Goal: Information Seeking & Learning: Learn about a topic

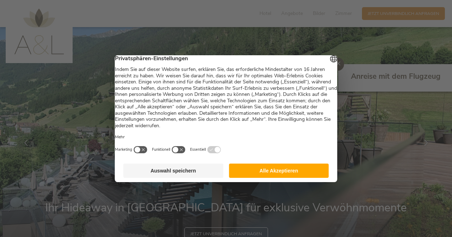
click at [257, 177] on button "Alle Akzeptieren" at bounding box center [279, 170] width 100 height 14
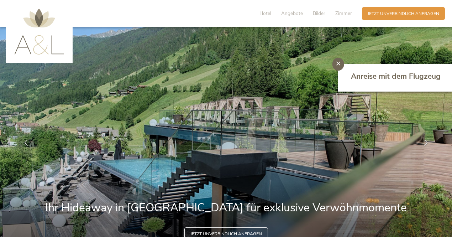
click at [339, 66] on div at bounding box center [338, 64] width 12 height 13
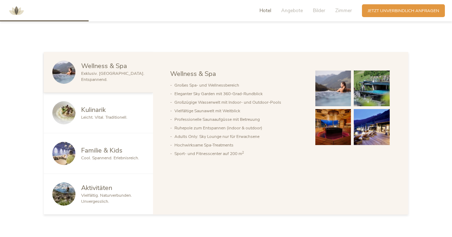
scroll to position [355, 0]
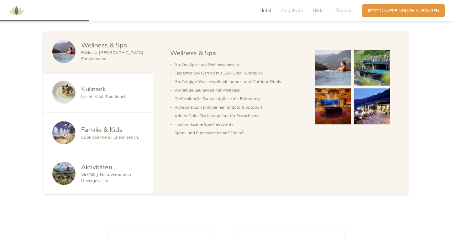
click at [104, 91] on span "Kulinarik" at bounding box center [93, 88] width 25 height 9
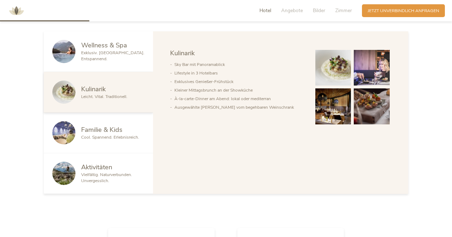
click at [99, 164] on span "Aktivitäten" at bounding box center [96, 166] width 31 height 9
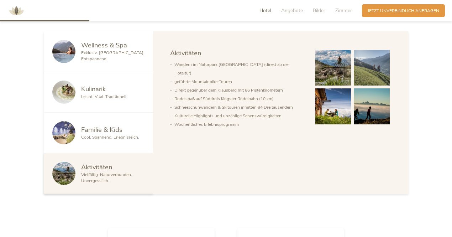
click at [206, 61] on li "Wandern im Naturpark [GEOGRAPHIC_DATA] (direkt ab der Hoteltür)" at bounding box center [238, 68] width 129 height 17
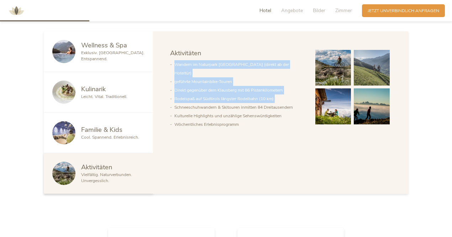
drag, startPoint x: 206, startPoint y: 61, endPoint x: 212, endPoint y: 90, distance: 29.7
click at [212, 90] on ul "Wandern im Naturpark [GEOGRAPHIC_DATA] (direkt ab der Hoteltür) geführte Mounta…" at bounding box center [237, 94] width 134 height 68
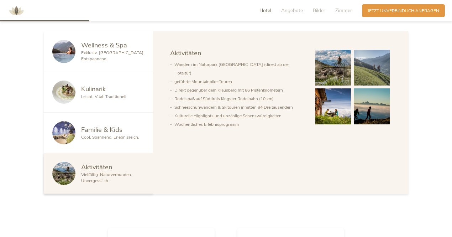
click at [218, 111] on li "Kulturelle Highlights und unzählige Sehenswürdigkeiten" at bounding box center [238, 115] width 129 height 9
drag, startPoint x: 218, startPoint y: 110, endPoint x: 222, endPoint y: 109, distance: 4.4
click at [222, 111] on li "Kulturelle Highlights und unzählige Sehenswürdigkeiten" at bounding box center [238, 115] width 129 height 9
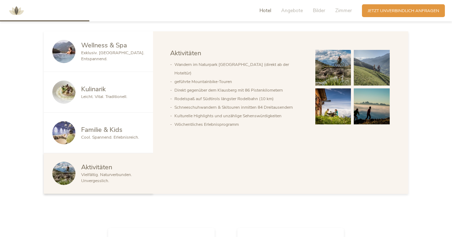
click at [227, 126] on div "Wellness & Spa Kulinarik Familie & Kids Aktivitäten Wellness & Spa Großes Spa- …" at bounding box center [280, 112] width 255 height 162
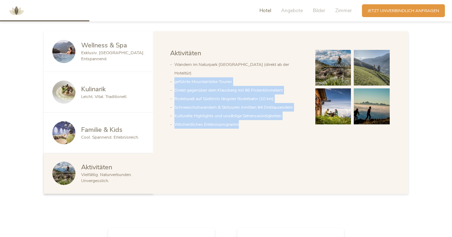
drag, startPoint x: 227, startPoint y: 126, endPoint x: 230, endPoint y: 69, distance: 57.4
click at [230, 69] on div "Wellness & Spa Kulinarik Familie & Kids Aktivitäten Wellness & Spa Großes Spa- …" at bounding box center [280, 112] width 255 height 162
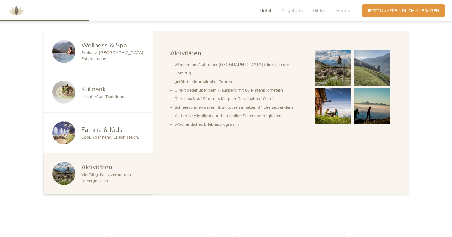
click at [229, 34] on div "Wellness & Spa Kulinarik Familie & Kids Aktivitäten Wellness & Spa Großes Spa- …" at bounding box center [280, 112] width 255 height 162
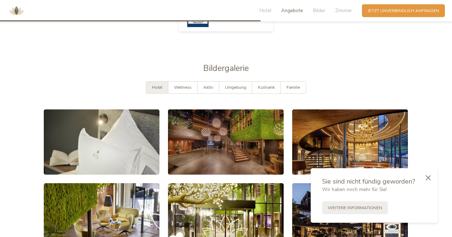
scroll to position [1019, 0]
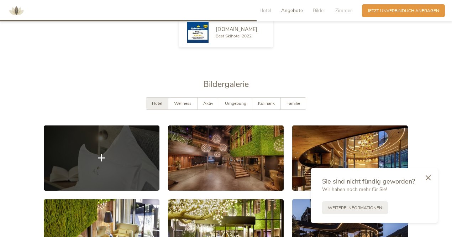
click at [130, 153] on link at bounding box center [102, 157] width 116 height 65
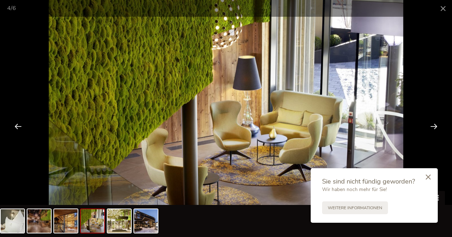
click at [426, 177] on icon at bounding box center [427, 176] width 5 height 5
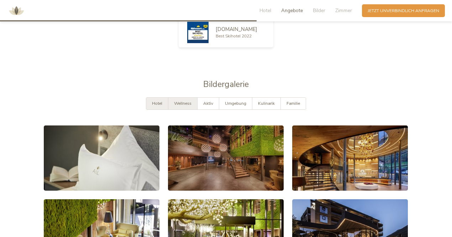
click at [180, 100] on span "Wellness" at bounding box center [182, 103] width 17 height 6
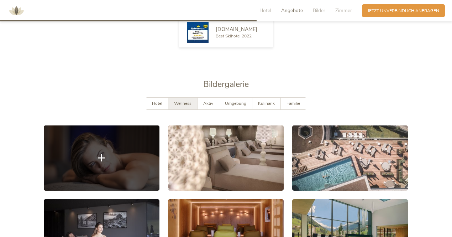
click at [94, 169] on link at bounding box center [102, 157] width 116 height 65
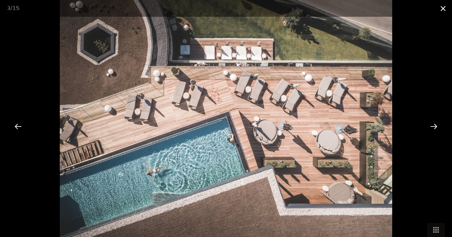
click at [445, 8] on span at bounding box center [443, 8] width 18 height 17
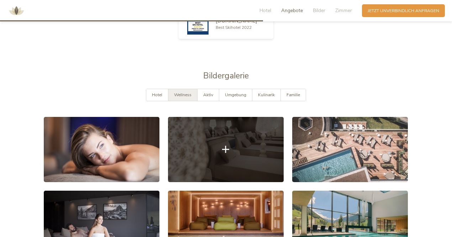
scroll to position [1025, 0]
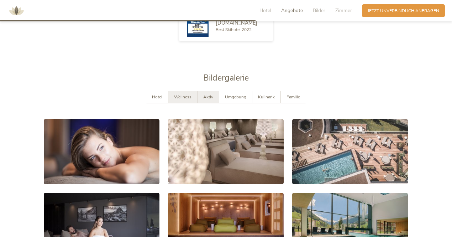
click at [215, 91] on div "Aktiv" at bounding box center [208, 97] width 22 height 12
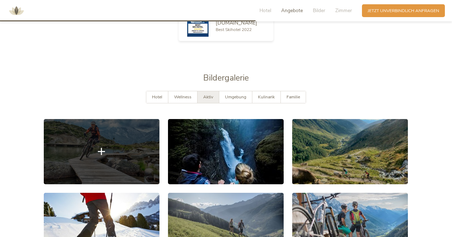
click at [109, 154] on link at bounding box center [102, 151] width 116 height 65
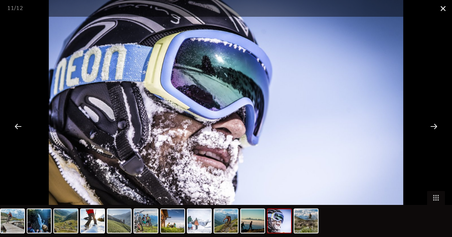
click at [440, 12] on span at bounding box center [443, 8] width 18 height 17
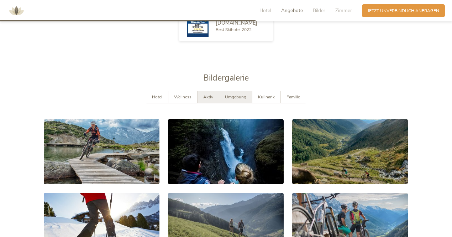
click at [246, 91] on div "Umgebung" at bounding box center [235, 97] width 33 height 12
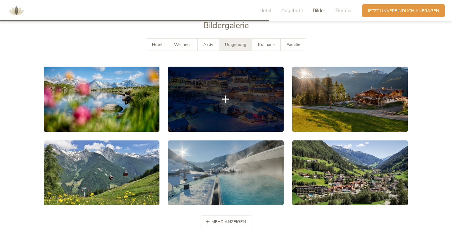
scroll to position [1078, 0]
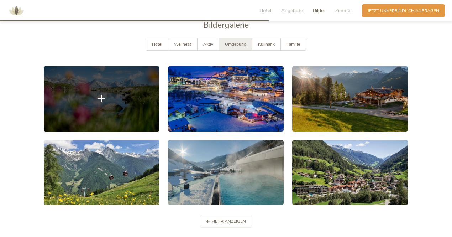
click at [94, 98] on link at bounding box center [102, 98] width 116 height 65
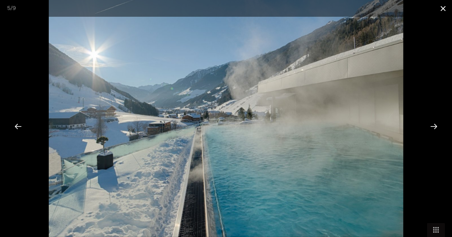
click at [442, 11] on span at bounding box center [443, 8] width 18 height 17
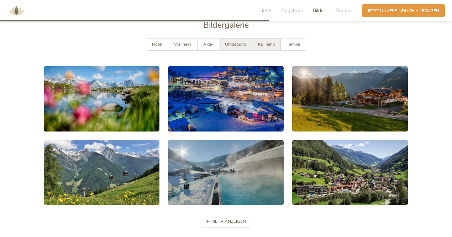
click at [271, 41] on span "Kulinarik" at bounding box center [266, 44] width 17 height 6
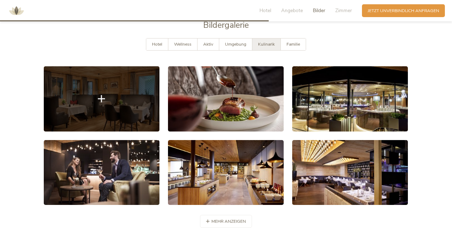
click at [83, 99] on link at bounding box center [102, 98] width 116 height 65
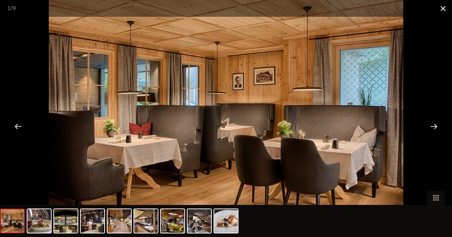
click at [438, 8] on span at bounding box center [443, 8] width 18 height 17
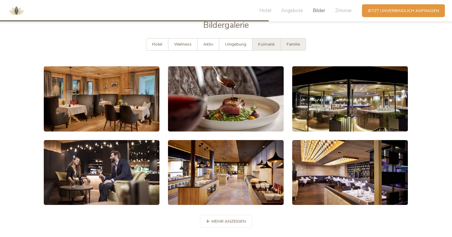
click at [298, 41] on span "Familie" at bounding box center [293, 44] width 14 height 6
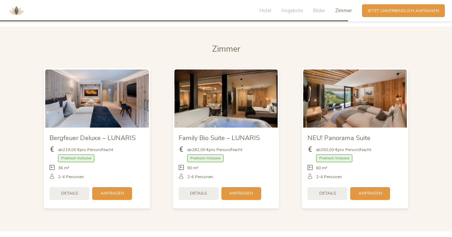
scroll to position [1383, 0]
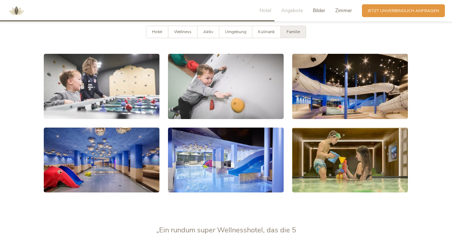
click at [343, 14] on span "Zimmer" at bounding box center [343, 10] width 17 height 7
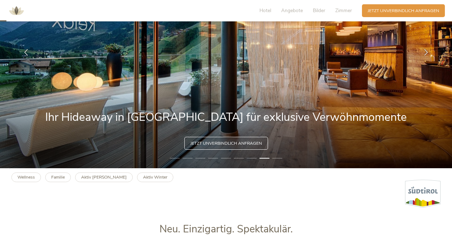
scroll to position [0, 0]
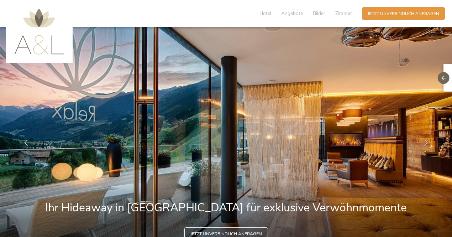
click at [35, 46] on img at bounding box center [39, 32] width 50 height 46
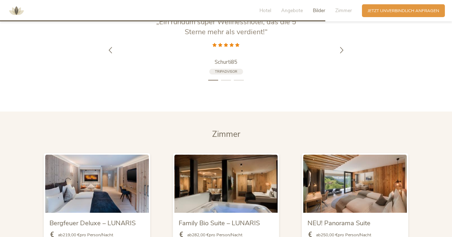
scroll to position [1300, 0]
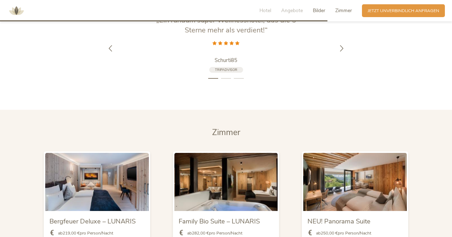
click at [349, 13] on span "Zimmer" at bounding box center [343, 10] width 17 height 7
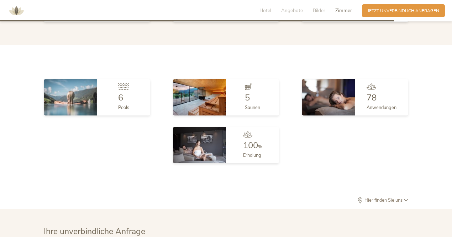
scroll to position [1570, 0]
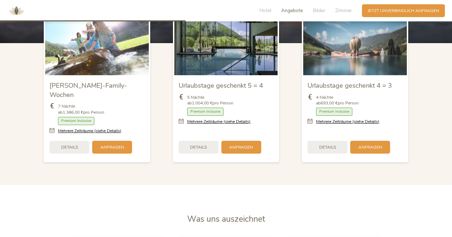
scroll to position [737, 0]
